Goal: Information Seeking & Learning: Find specific page/section

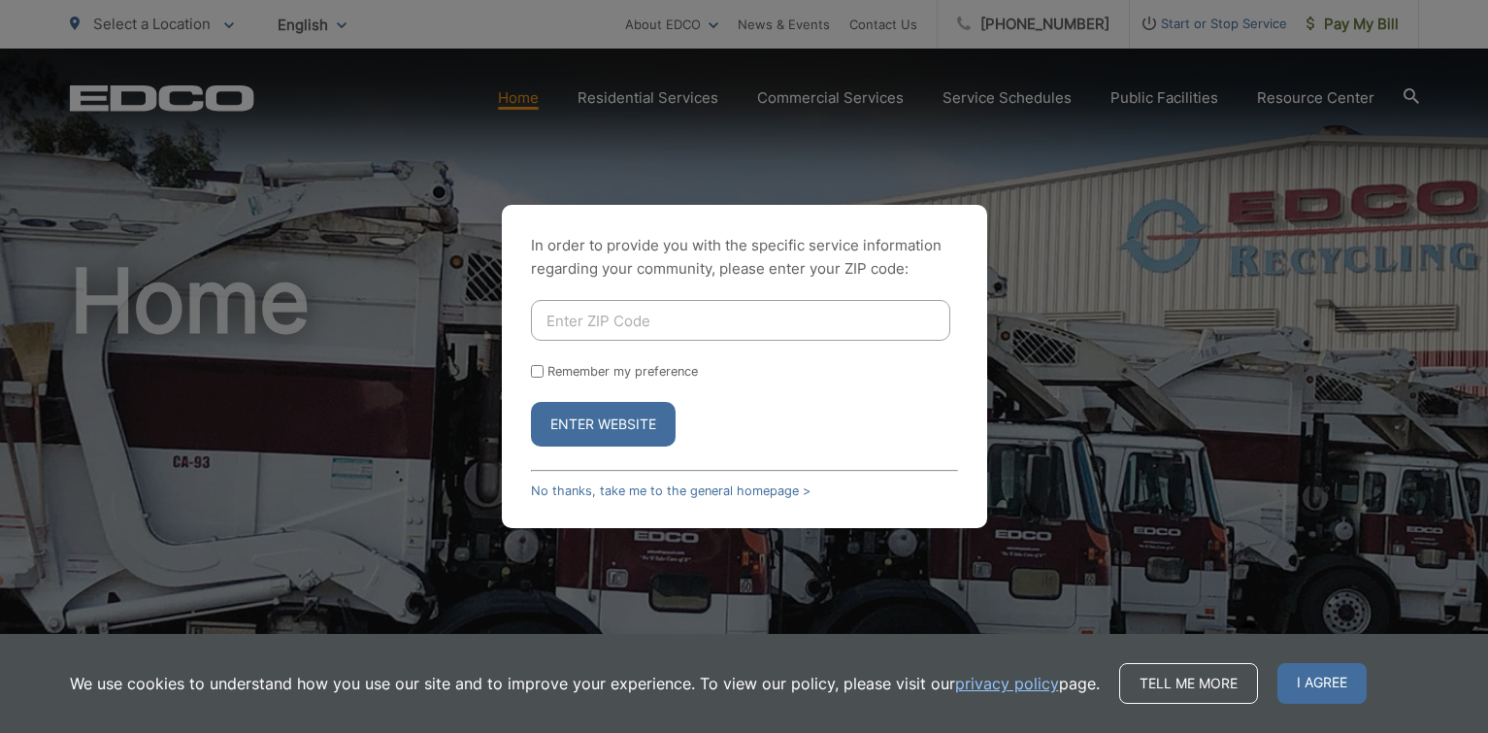
drag, startPoint x: 666, startPoint y: 324, endPoint x: 671, endPoint y: 312, distance: 13.5
click at [670, 314] on input "Enter ZIP Code" at bounding box center [740, 320] width 419 height 41
type input "92119"
click at [531, 402] on button "Enter Website" at bounding box center [603, 424] width 145 height 45
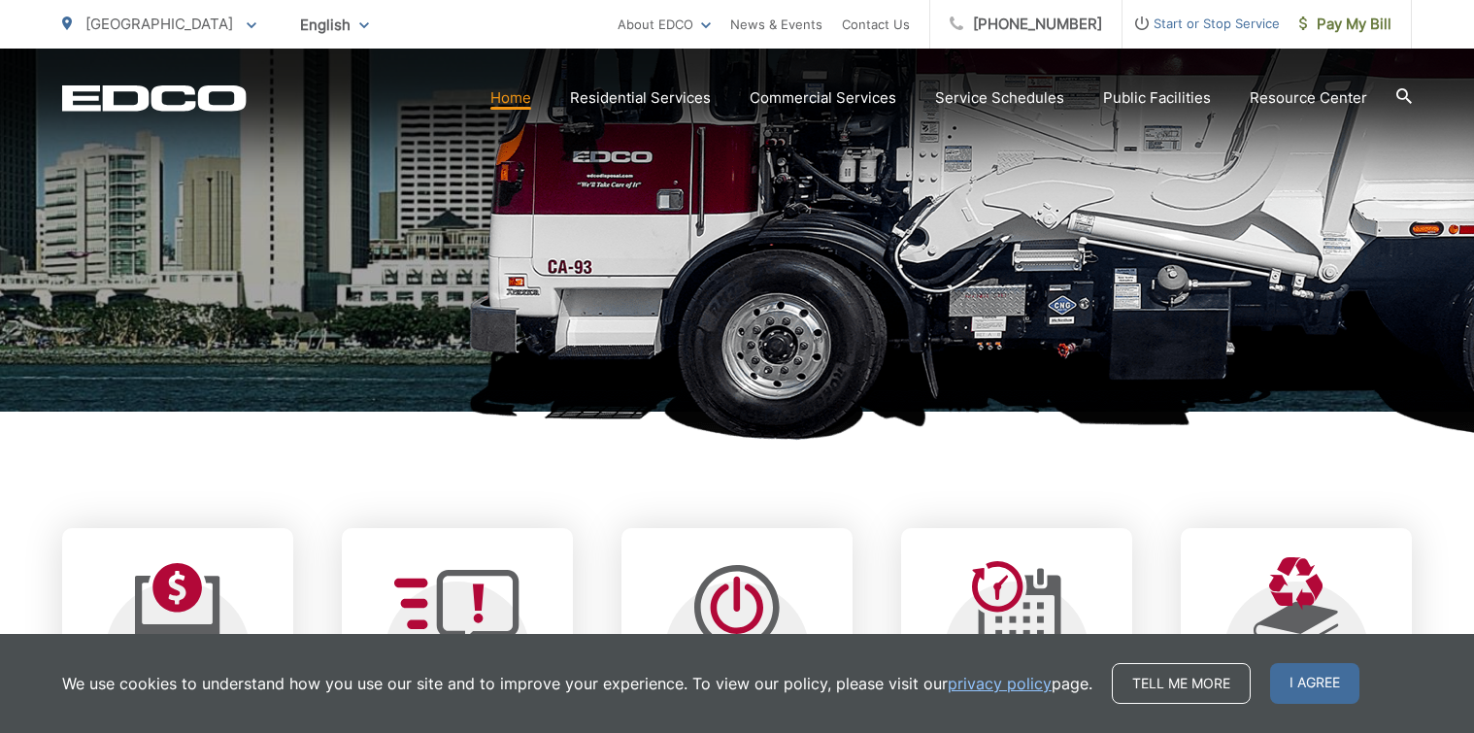
scroll to position [777, 0]
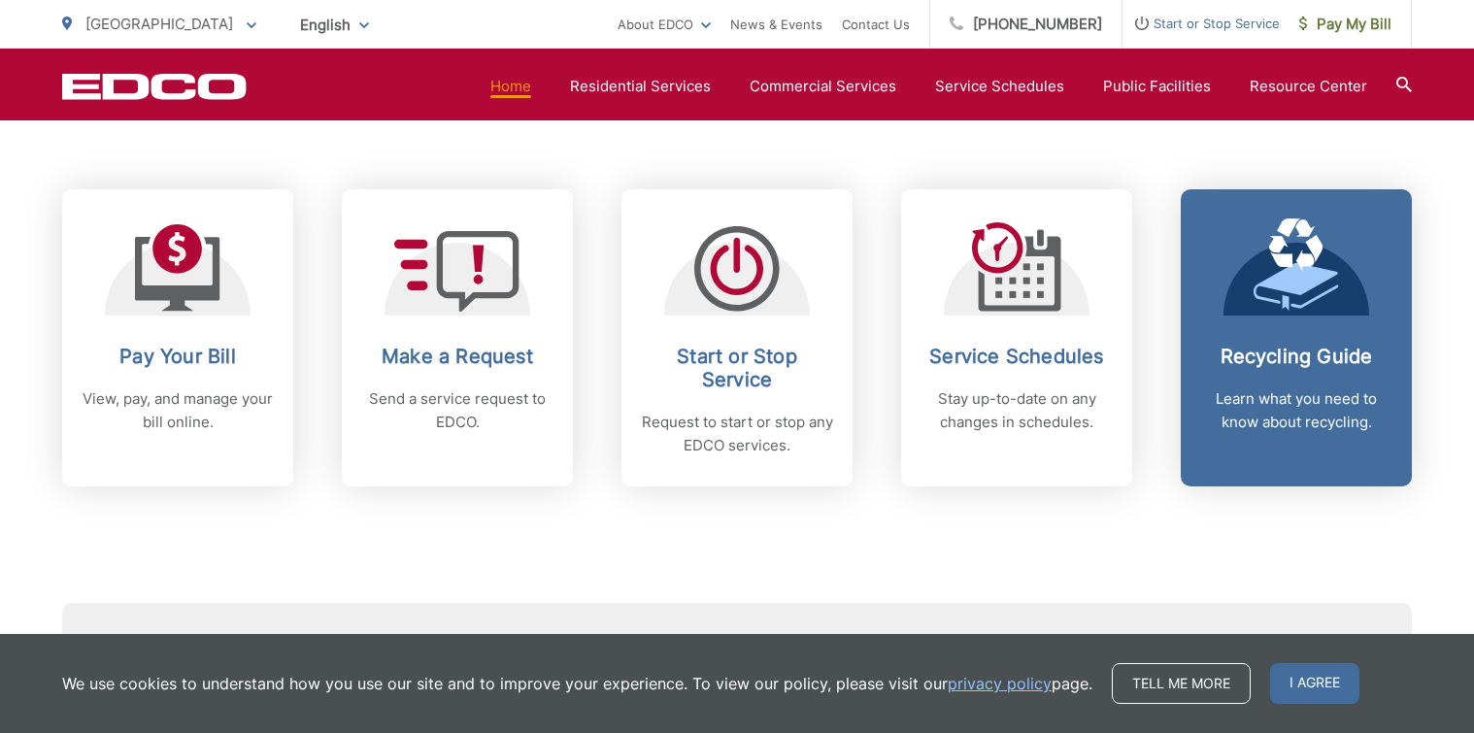
click at [1271, 306] on icon at bounding box center [1295, 264] width 85 height 93
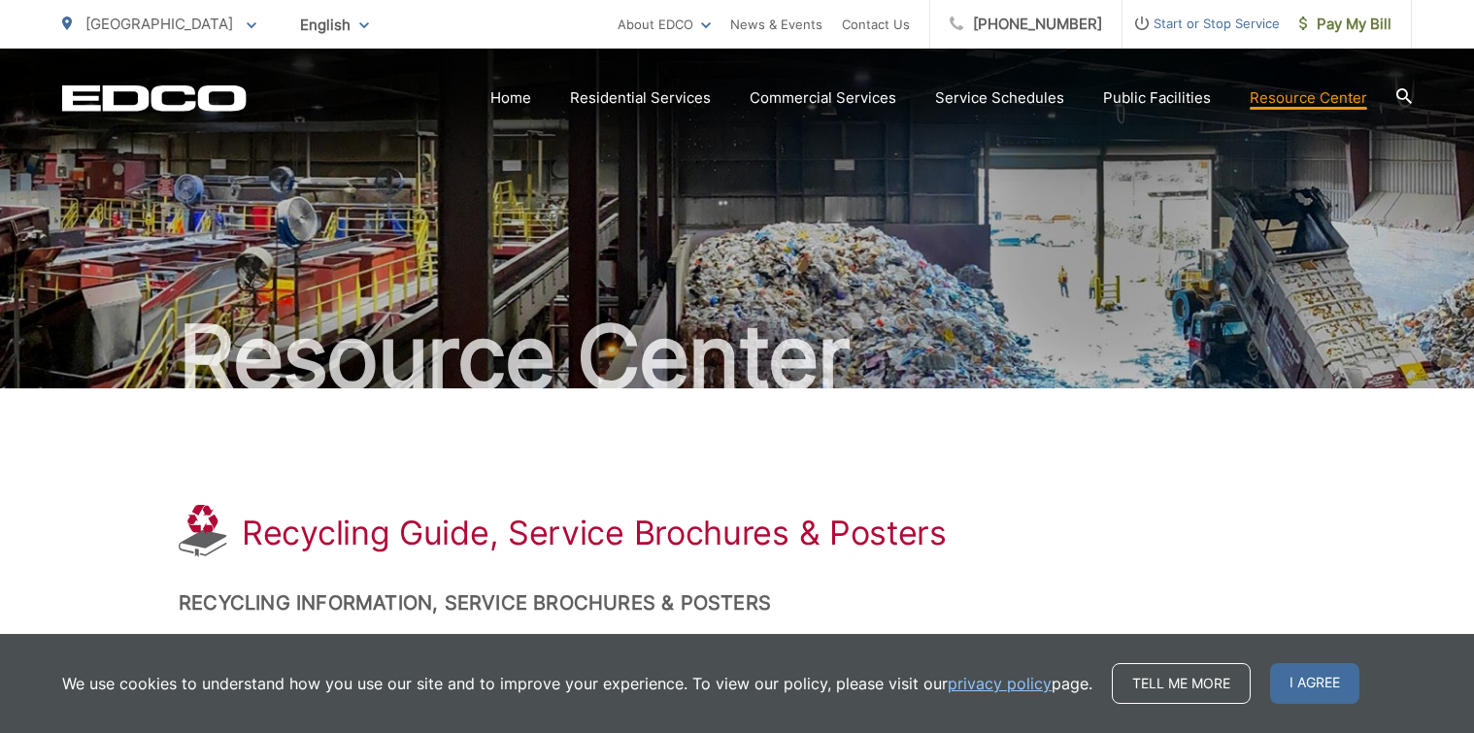
click at [1402, 96] on icon at bounding box center [1404, 96] width 16 height 16
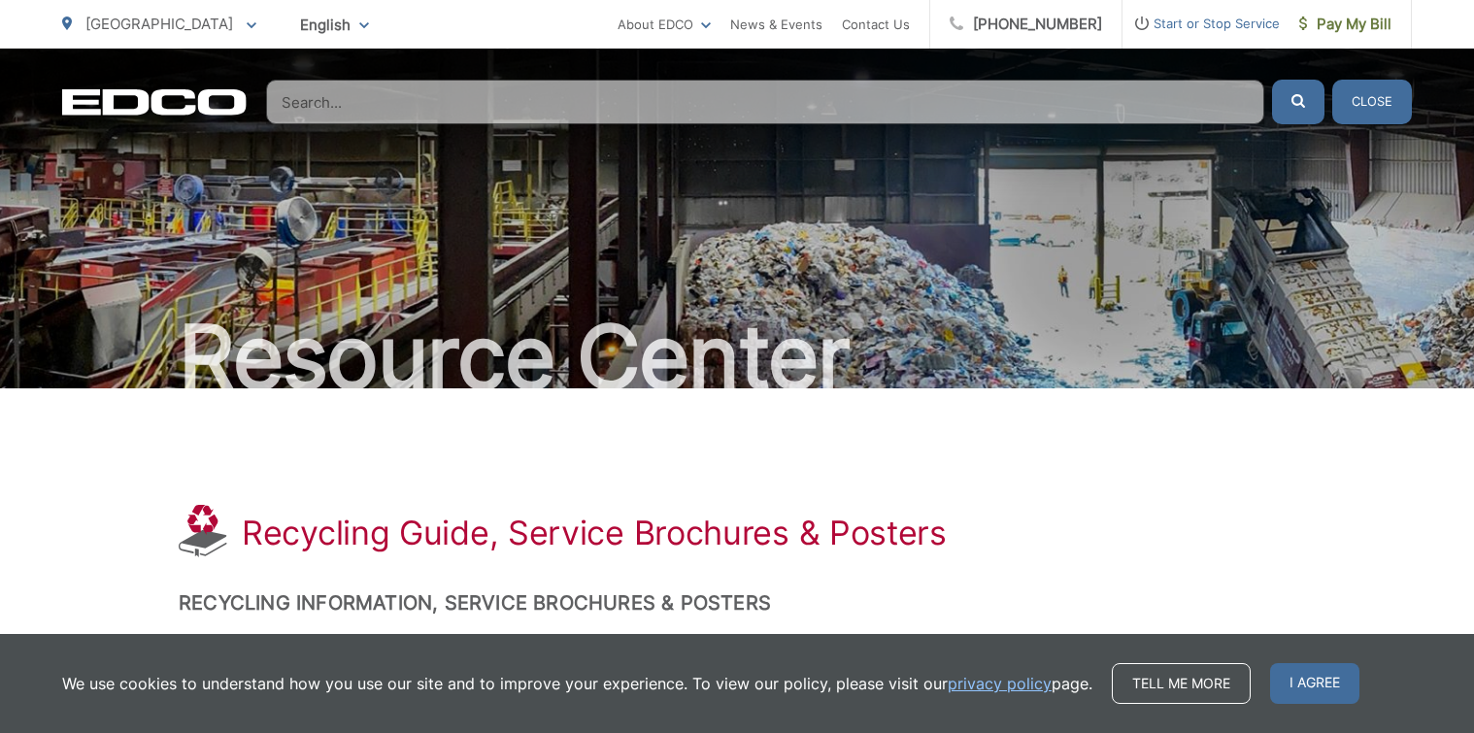
click at [443, 94] on input "Search" at bounding box center [765, 102] width 998 height 45
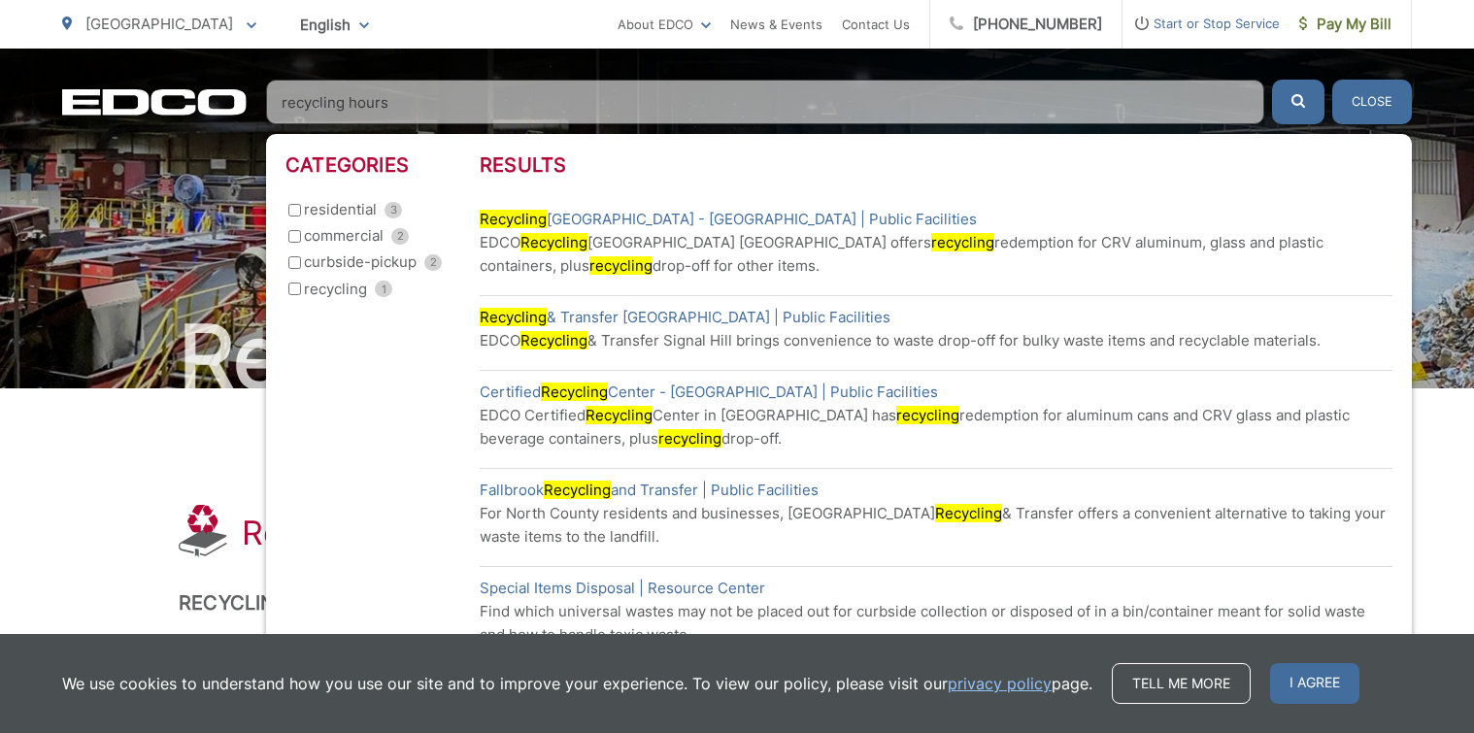
type input "recycling hours"
click at [1272, 80] on button "submit" at bounding box center [1298, 102] width 52 height 45
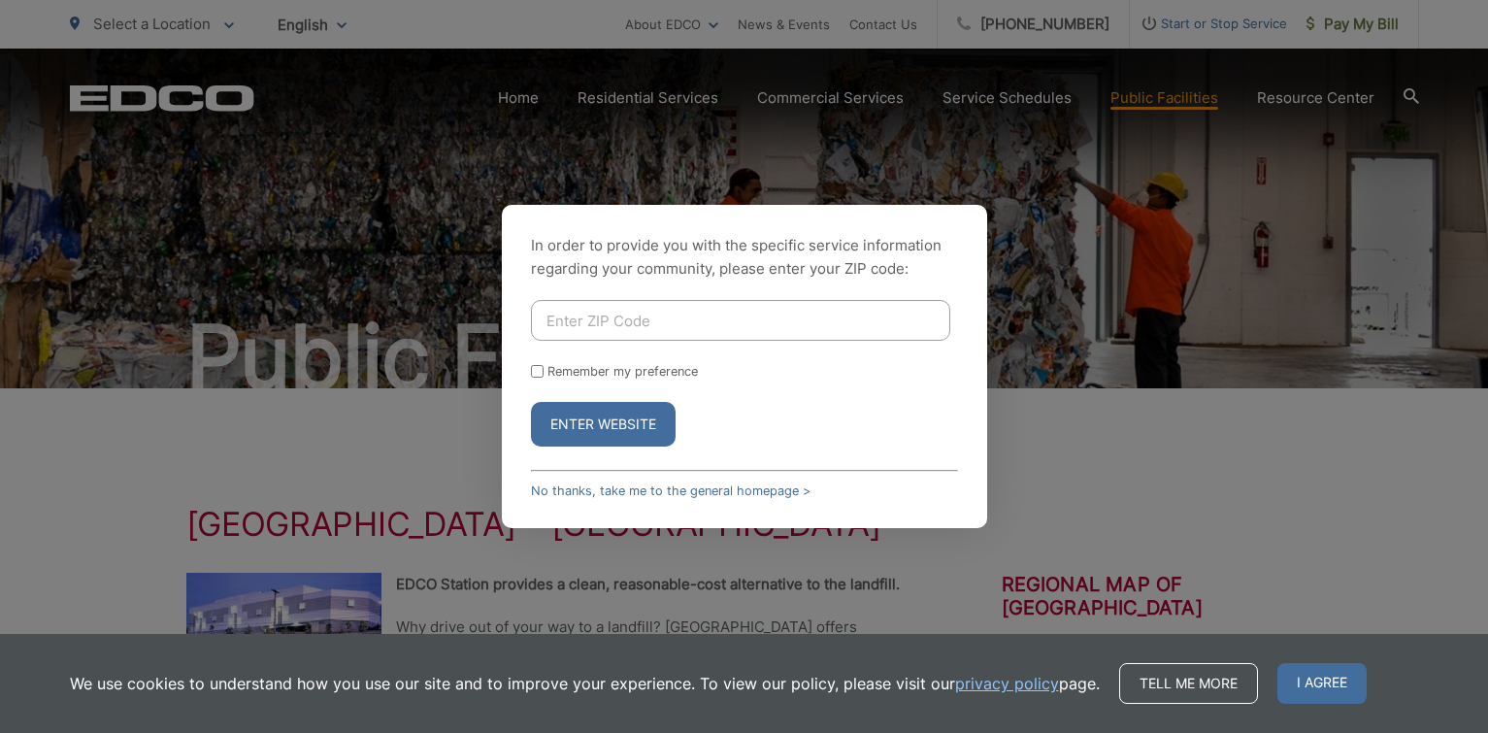
click at [425, 434] on div "In order to provide you with the specific service information regarding your co…" at bounding box center [744, 366] width 1488 height 733
click at [1321, 679] on span "I agree" at bounding box center [1322, 683] width 89 height 41
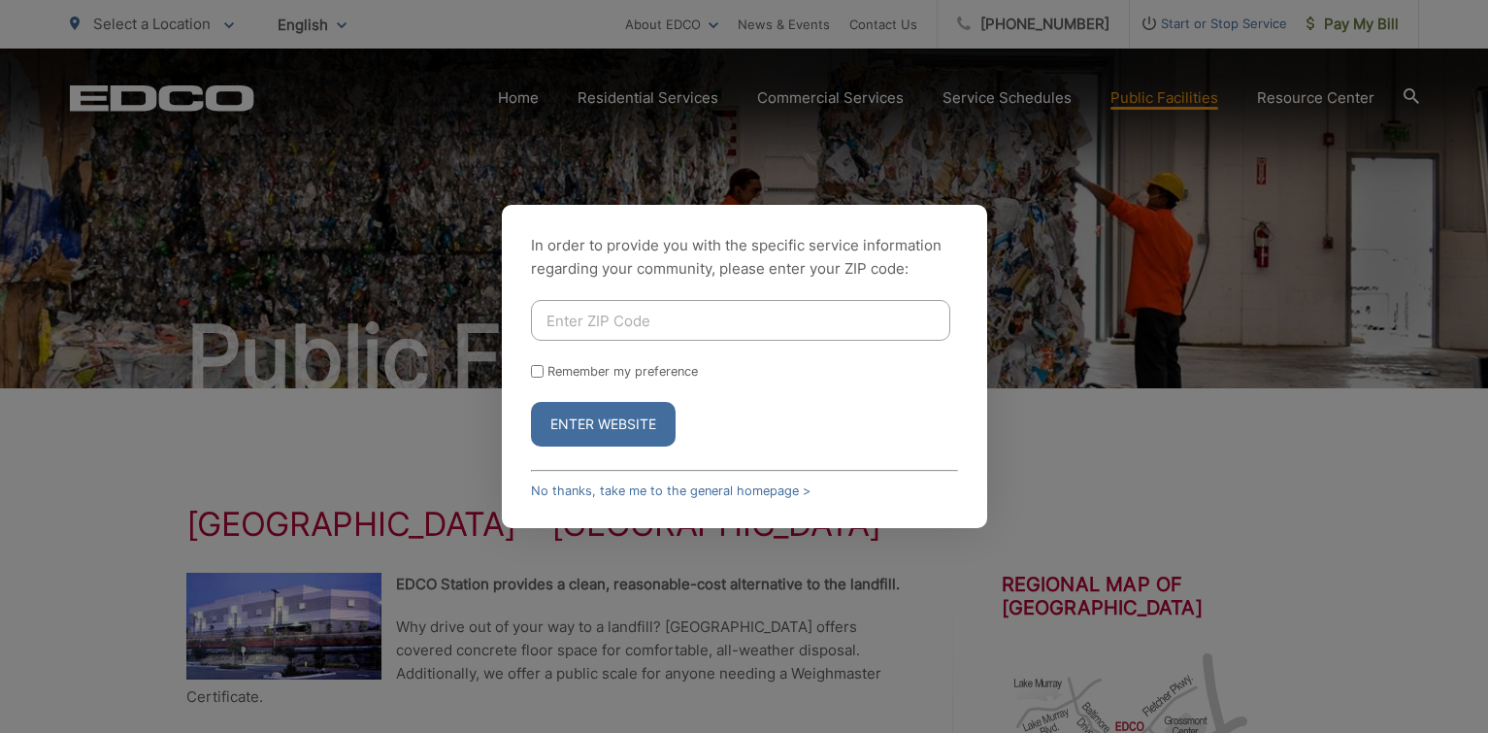
drag, startPoint x: 1017, startPoint y: 478, endPoint x: 835, endPoint y: 437, distance: 187.0
click at [1013, 480] on div "In order to provide you with the specific service information regarding your co…" at bounding box center [744, 366] width 1488 height 733
click at [749, 309] on input "Enter ZIP Code" at bounding box center [740, 320] width 419 height 41
click at [531, 402] on button "Enter Website" at bounding box center [603, 424] width 145 height 45
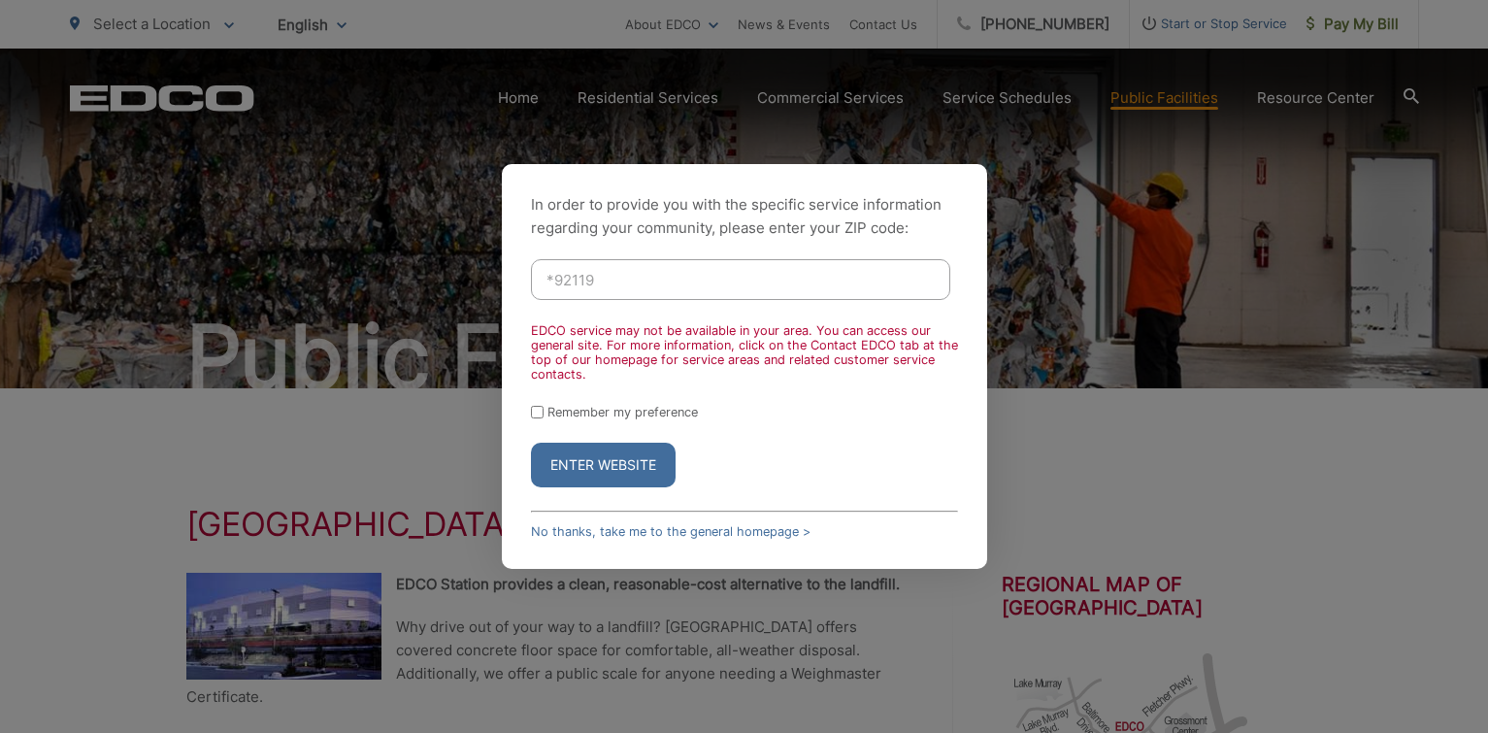
click at [616, 463] on button "Enter Website" at bounding box center [603, 465] width 145 height 45
drag, startPoint x: 661, startPoint y: 282, endPoint x: 527, endPoint y: 272, distance: 134.3
click at [527, 272] on div "In order to provide you with the specific service information regarding your co…" at bounding box center [744, 366] width 485 height 405
type input "92119"
click at [531, 443] on button "Enter Website" at bounding box center [603, 465] width 145 height 45
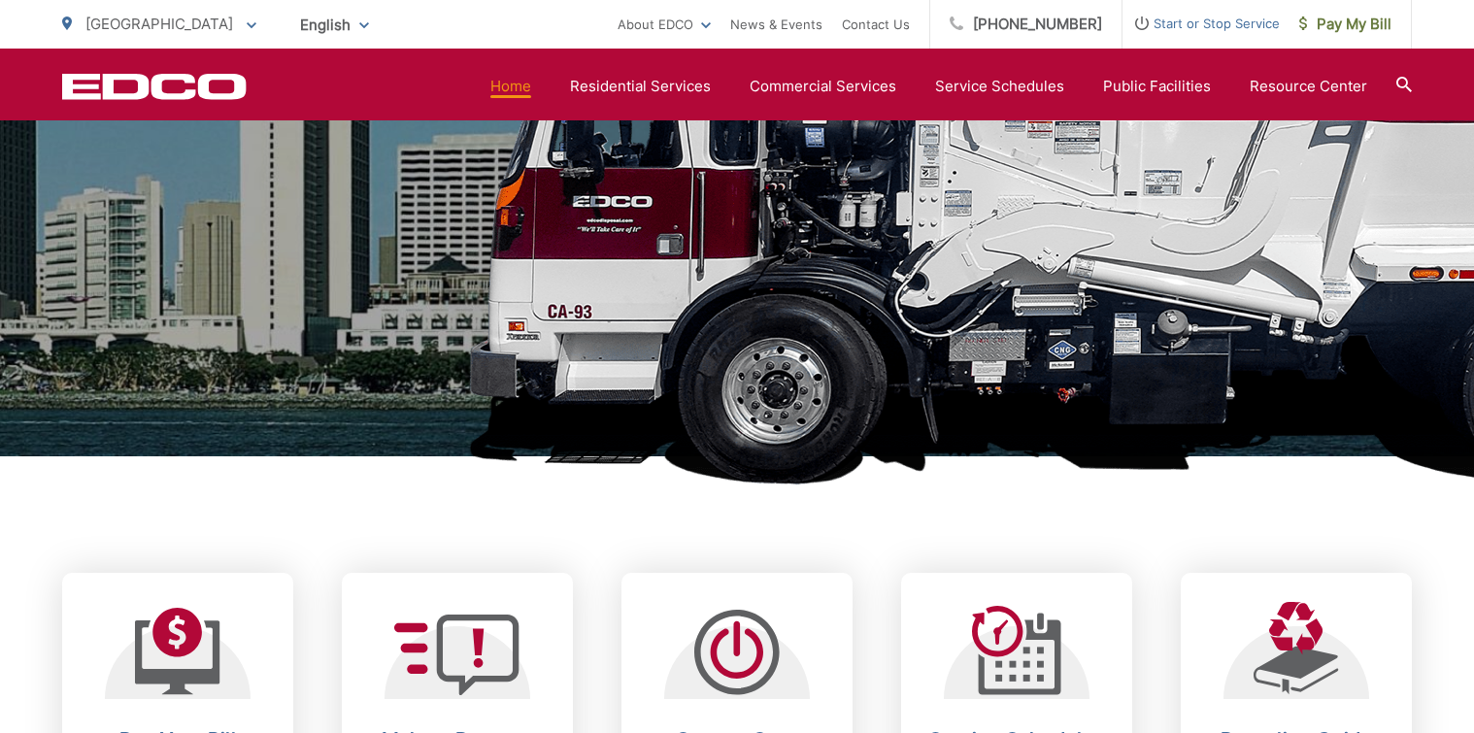
scroll to position [194, 0]
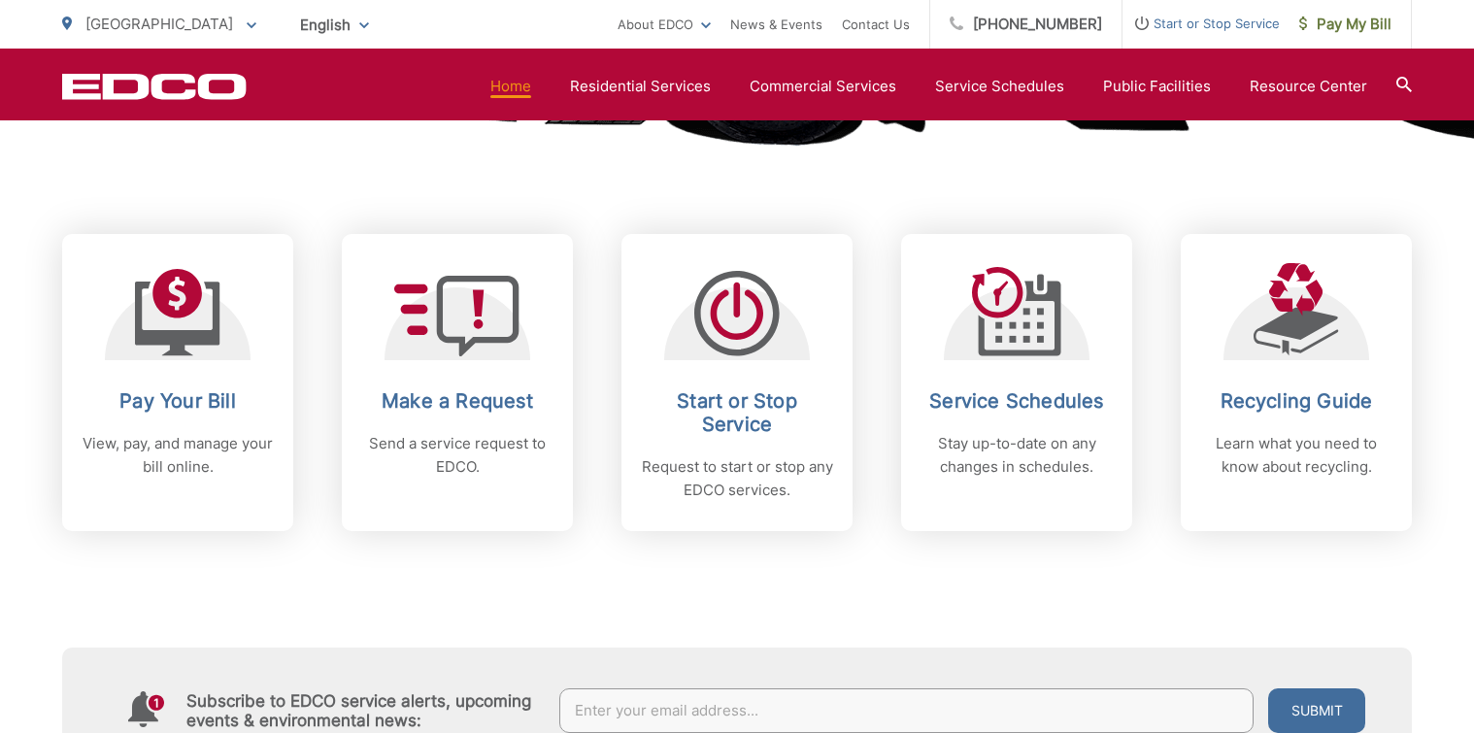
scroll to position [194, 0]
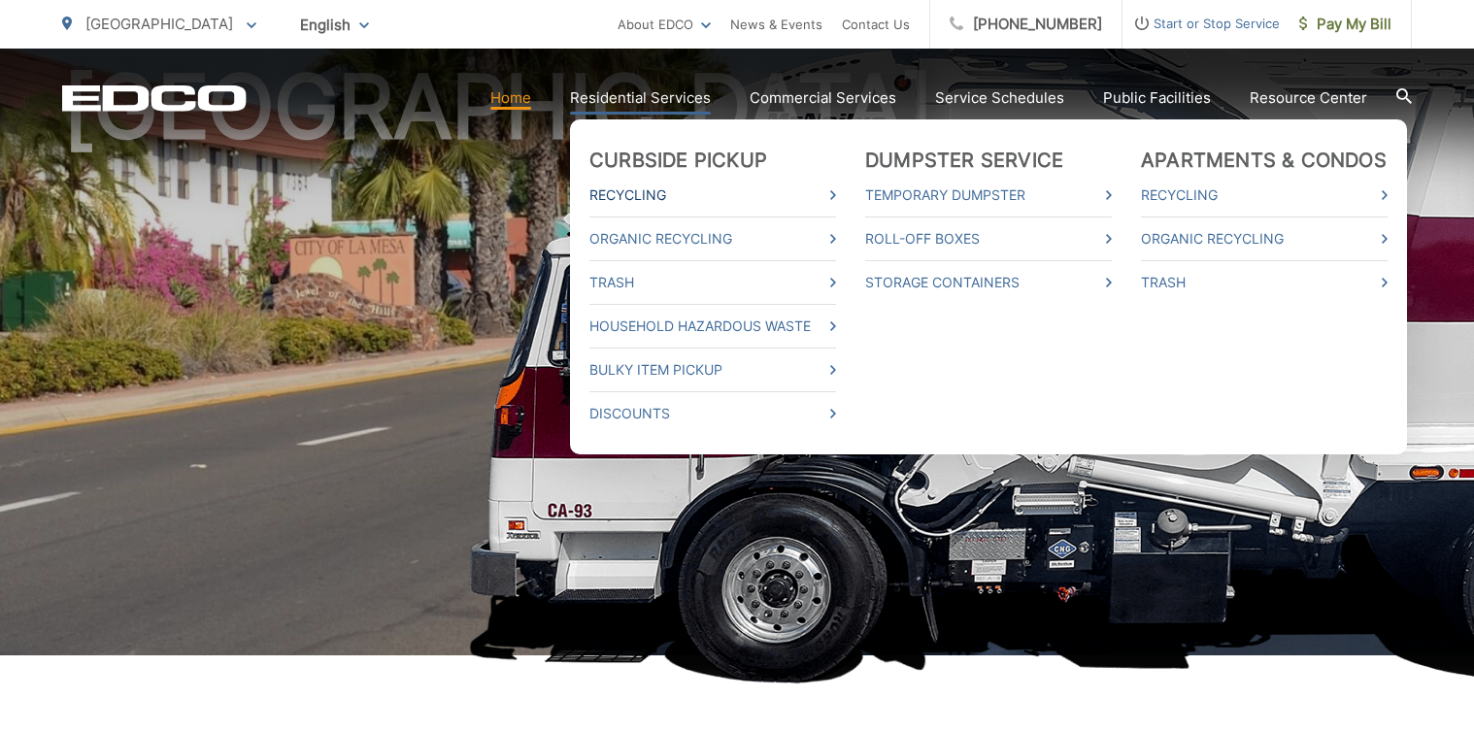
click at [631, 187] on link "Recycling" at bounding box center [712, 194] width 247 height 23
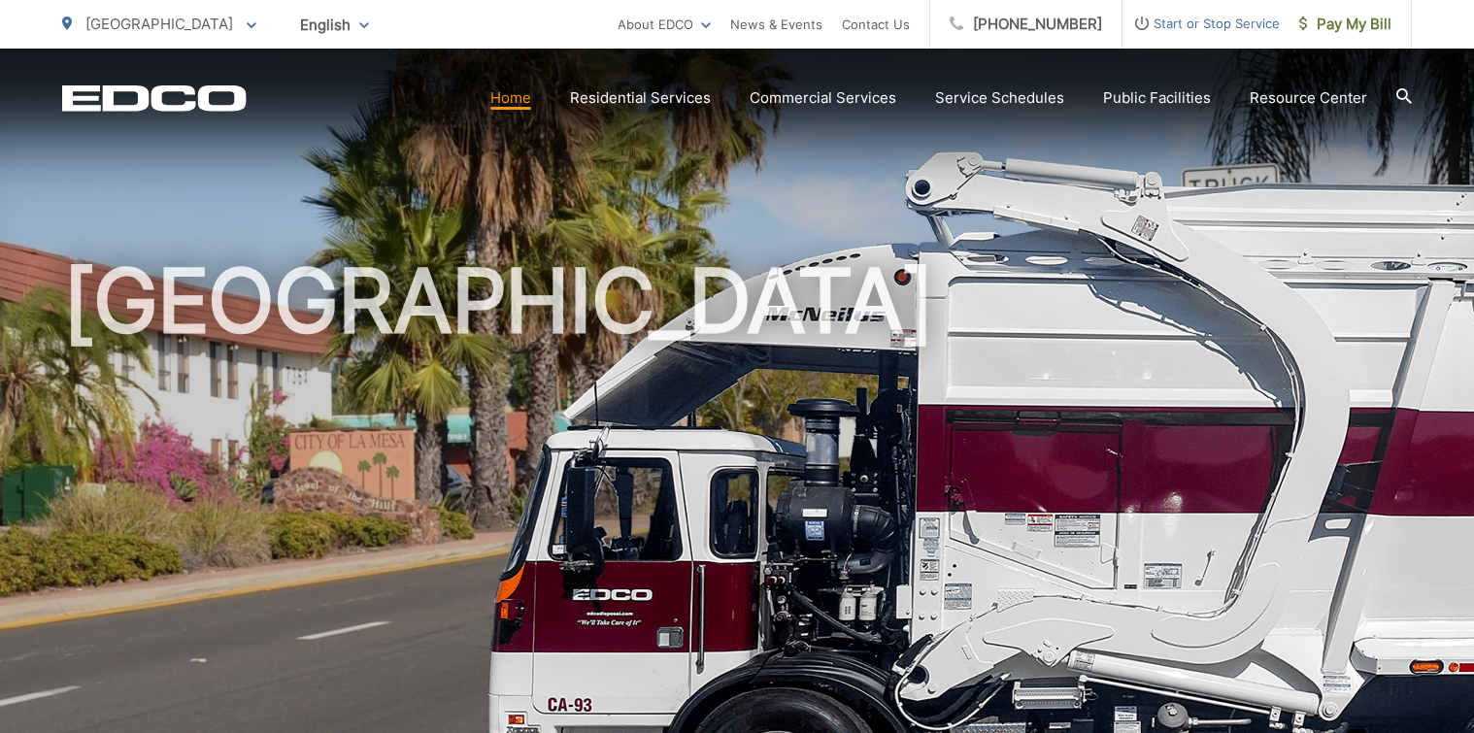
scroll to position [194, 0]
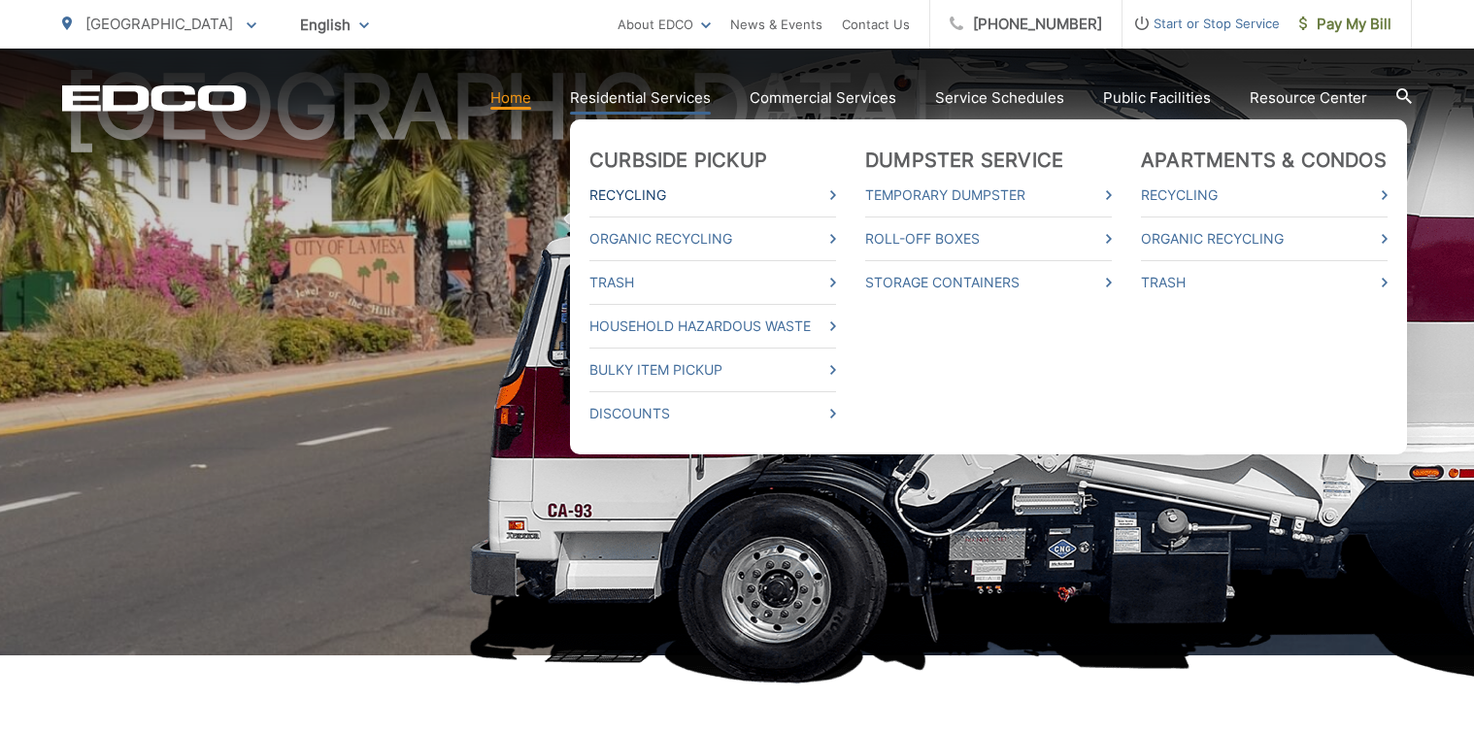
click at [786, 199] on link "Recycling" at bounding box center [712, 194] width 247 height 23
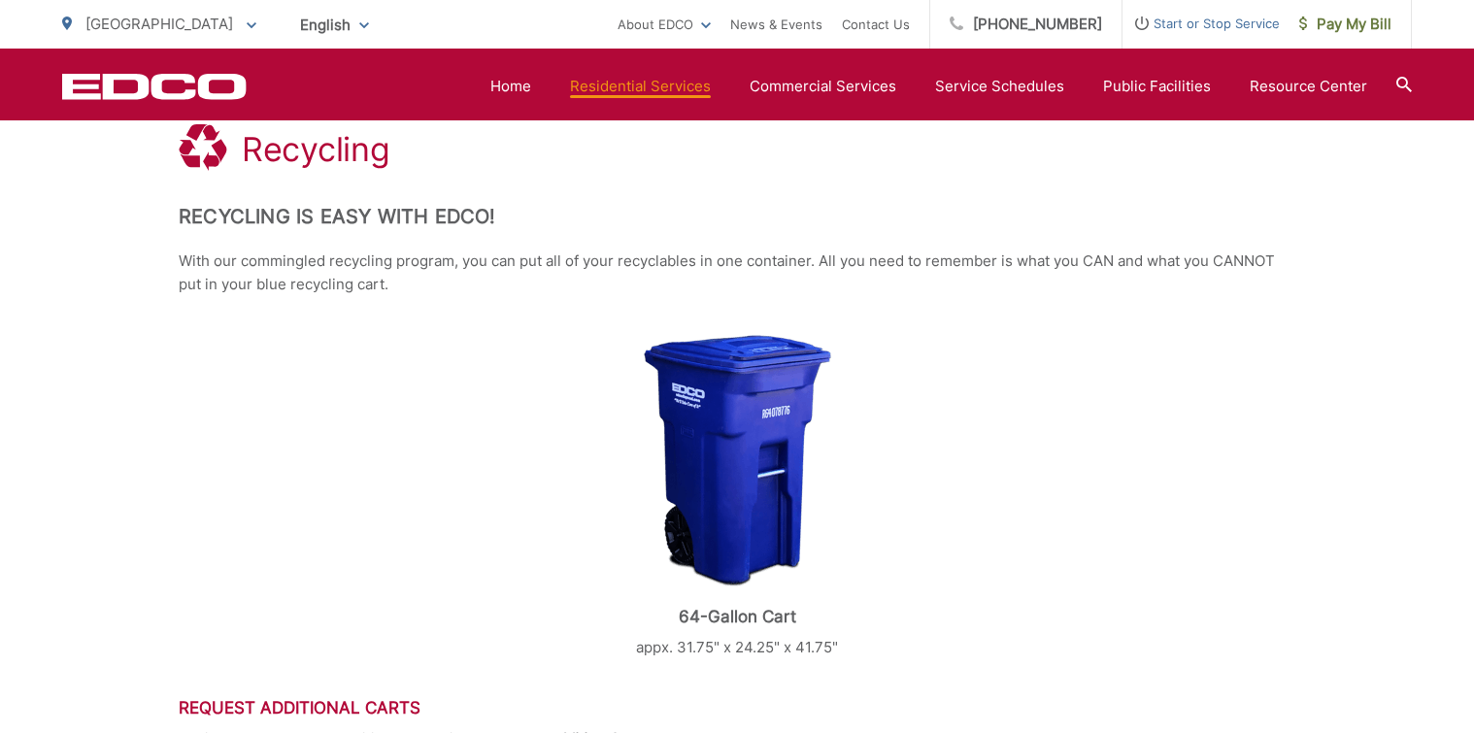
scroll to position [12, 0]
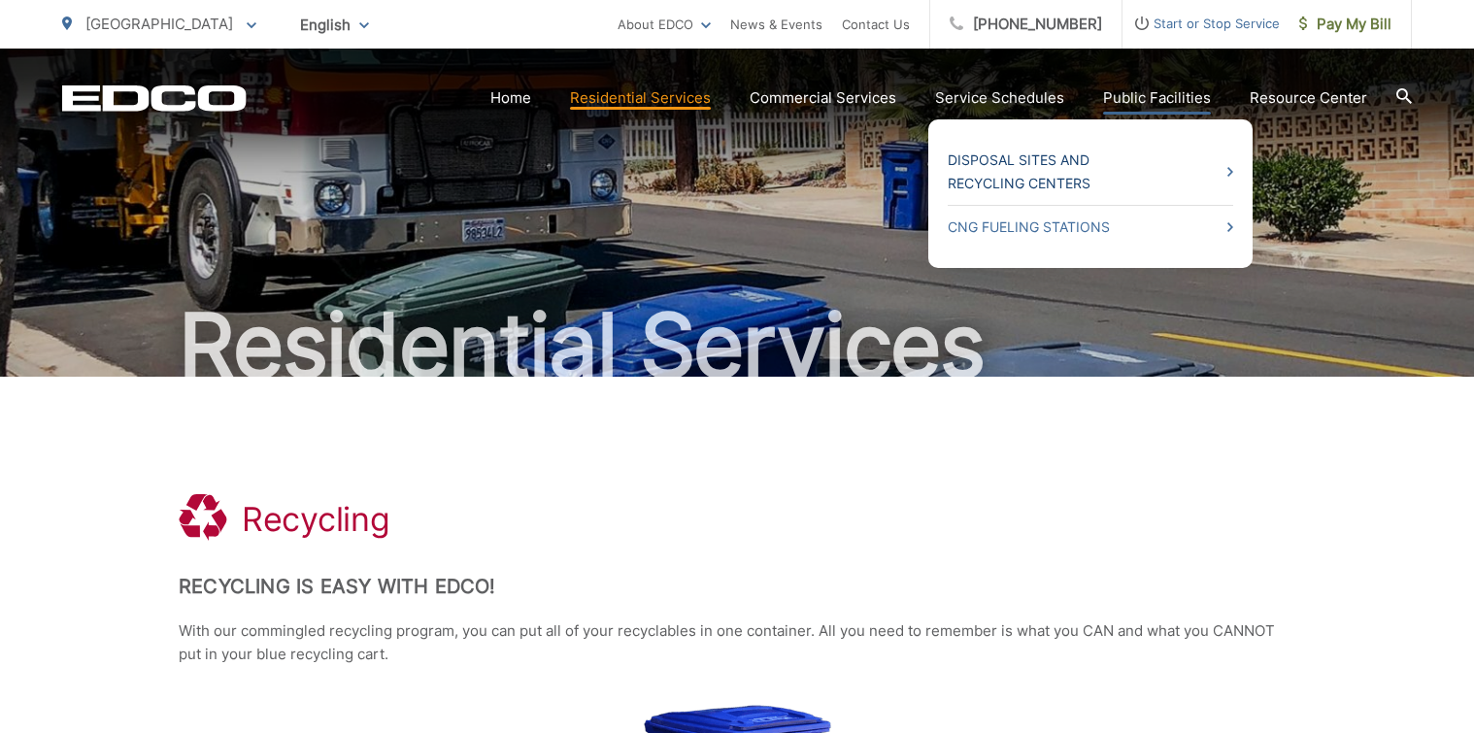
click at [1149, 160] on link "Disposal Sites and Recycling Centers" at bounding box center [1090, 172] width 285 height 47
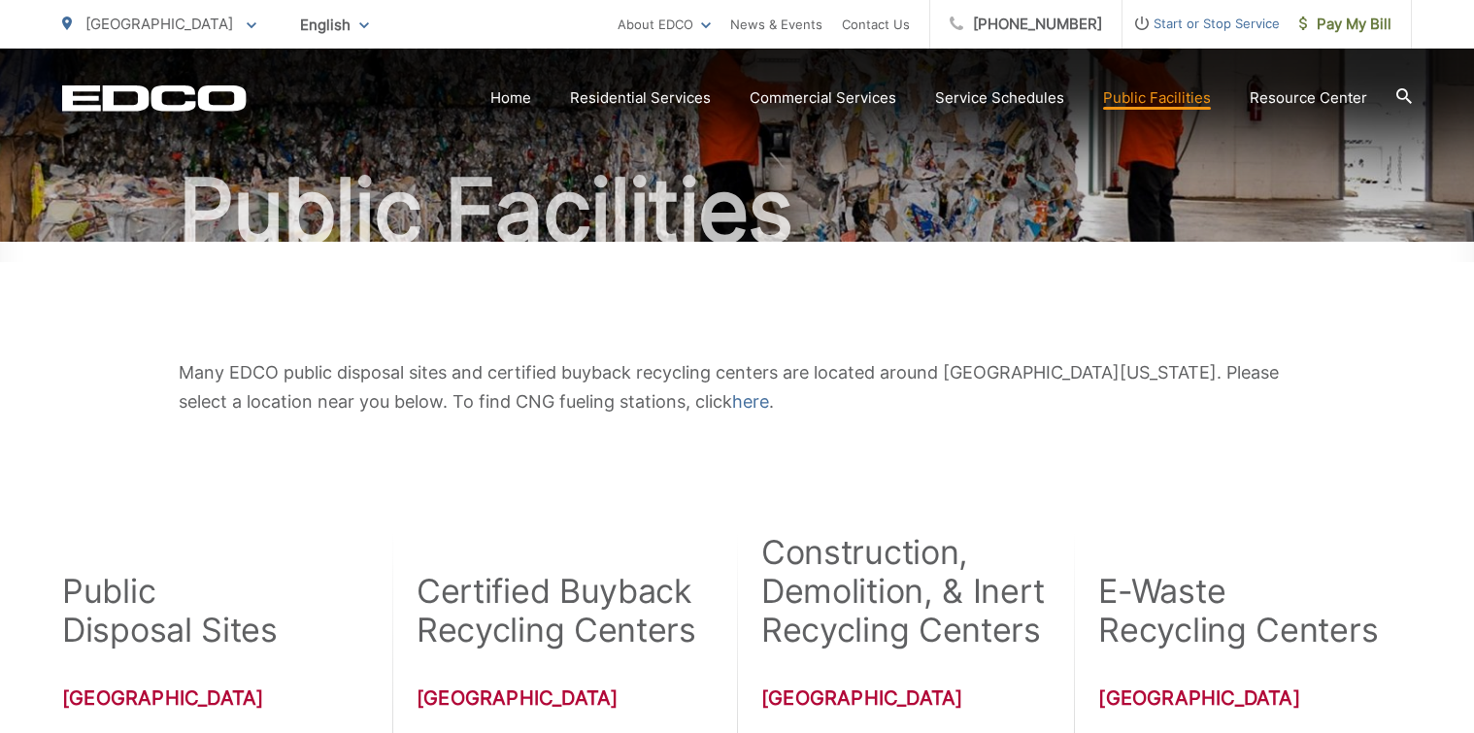
scroll to position [485, 0]
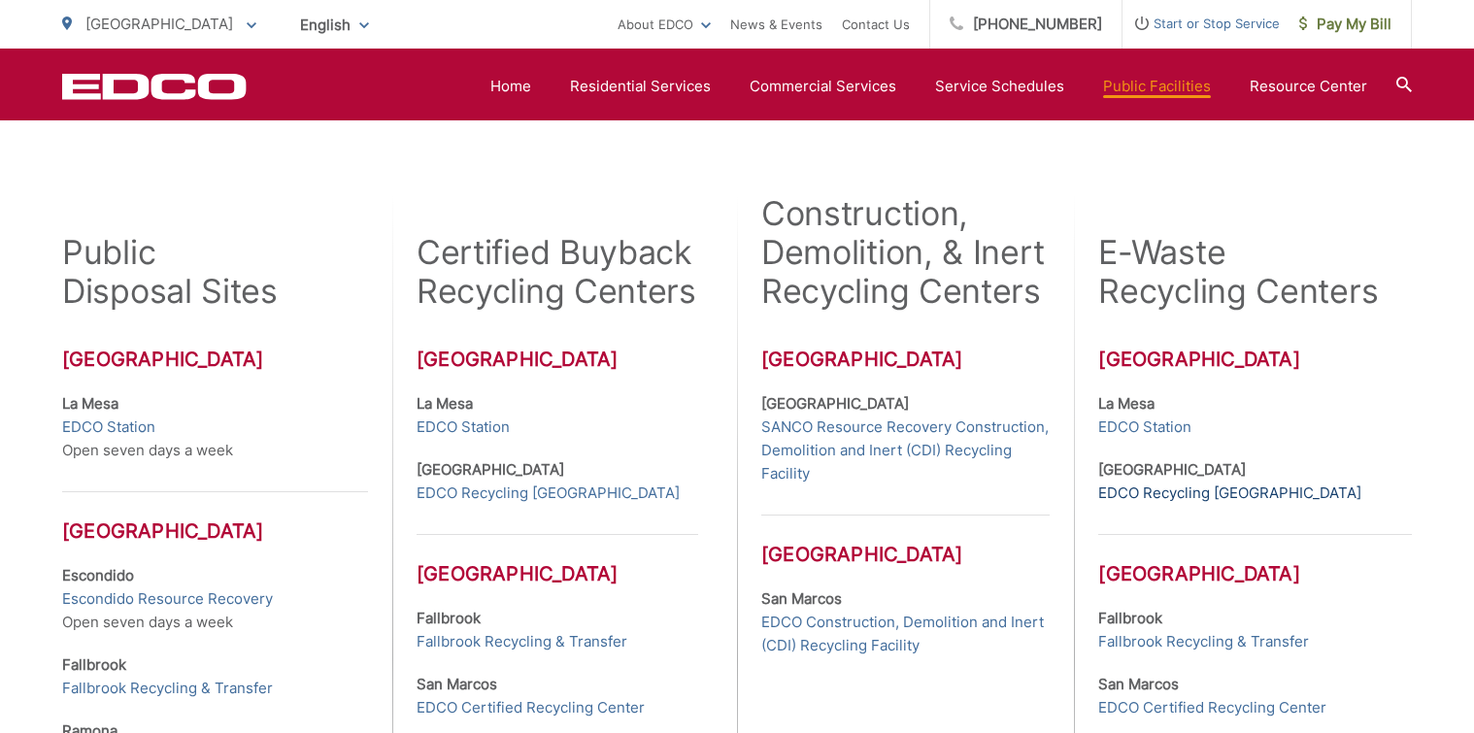
click at [1164, 495] on link "EDCO Recycling Buyback Center" at bounding box center [1229, 493] width 263 height 23
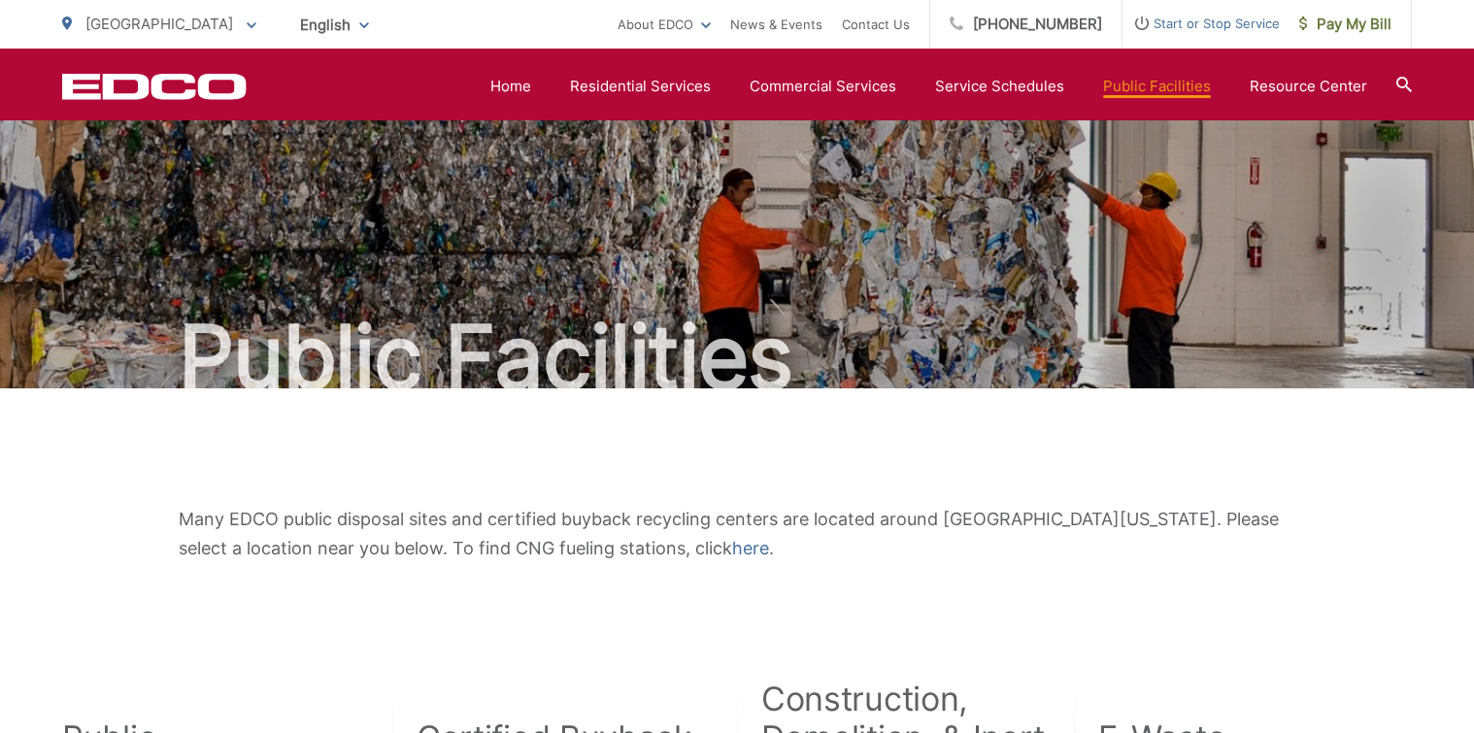
scroll to position [485, 0]
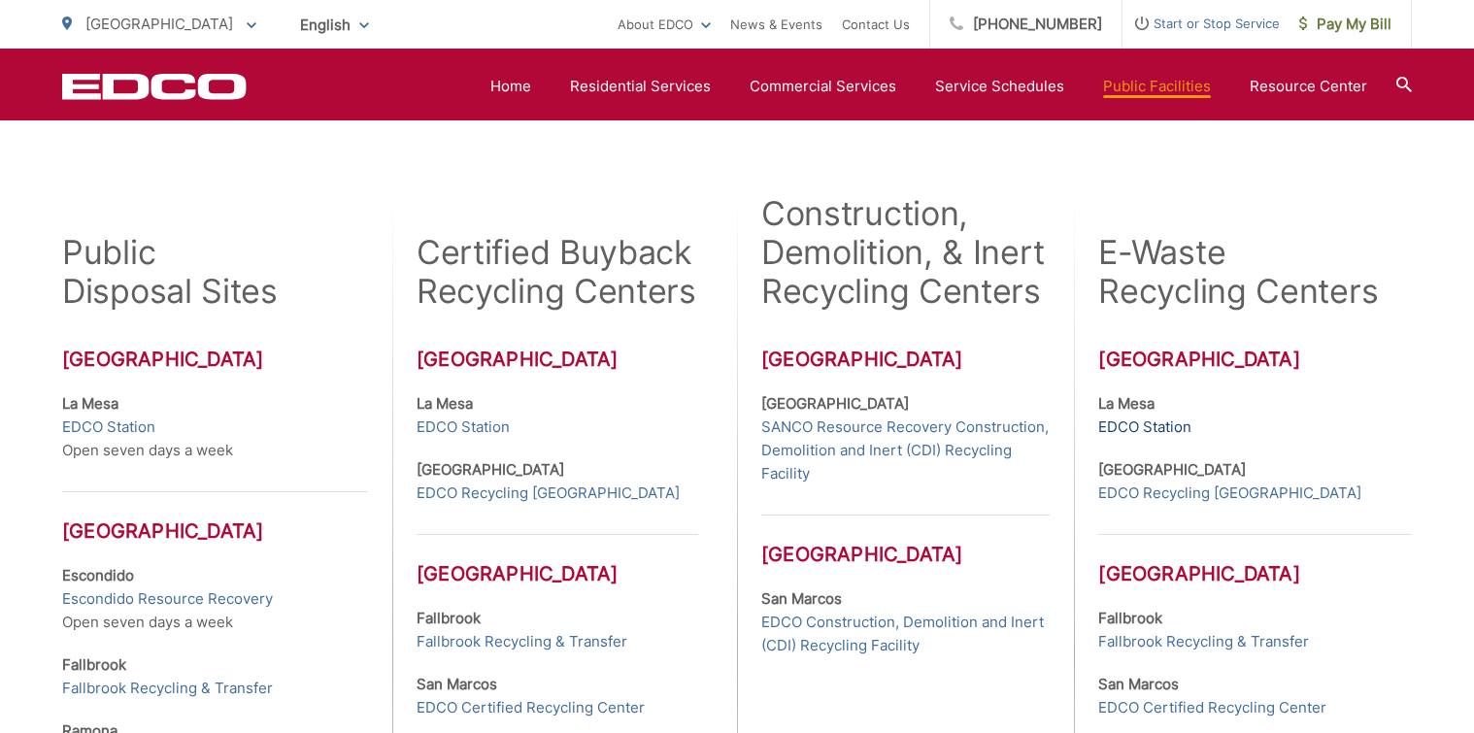
click at [1158, 427] on link "EDCO Station" at bounding box center [1144, 427] width 93 height 23
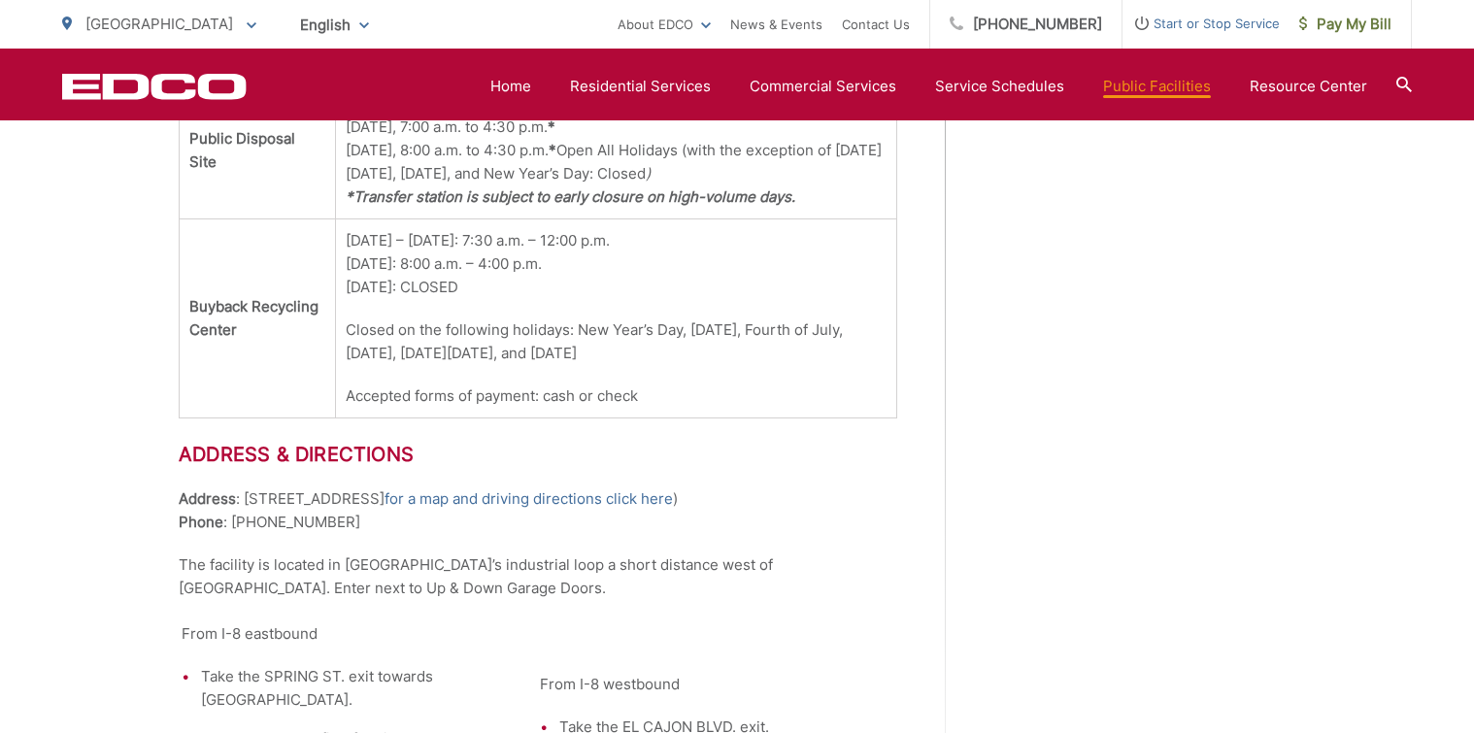
scroll to position [1262, 0]
